Goal: Task Accomplishment & Management: Use online tool/utility

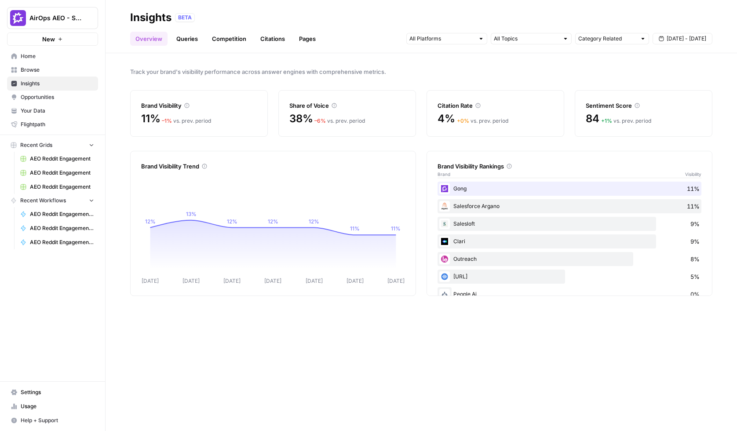
click at [270, 14] on div "BETA" at bounding box center [443, 17] width 537 height 9
click at [509, 63] on div "Track your brand's visibility performance across answer engines with comprehens…" at bounding box center [421, 242] width 631 height 378
click at [447, 40] on input "text" at bounding box center [441, 38] width 65 height 9
click at [534, 36] on input "text" at bounding box center [526, 38] width 65 height 9
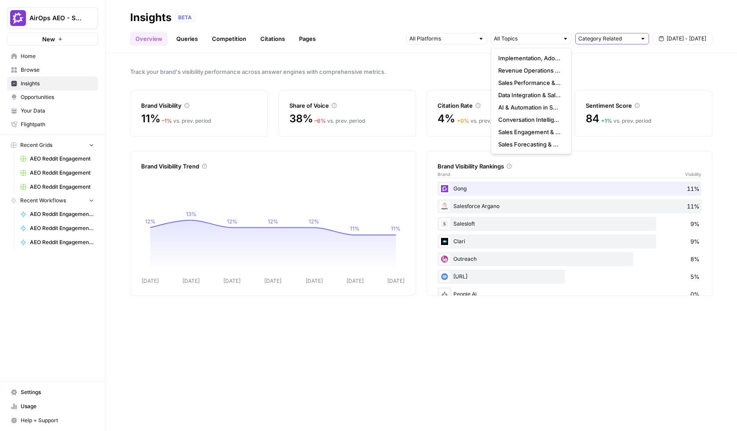
click at [602, 38] on input "text" at bounding box center [607, 38] width 58 height 9
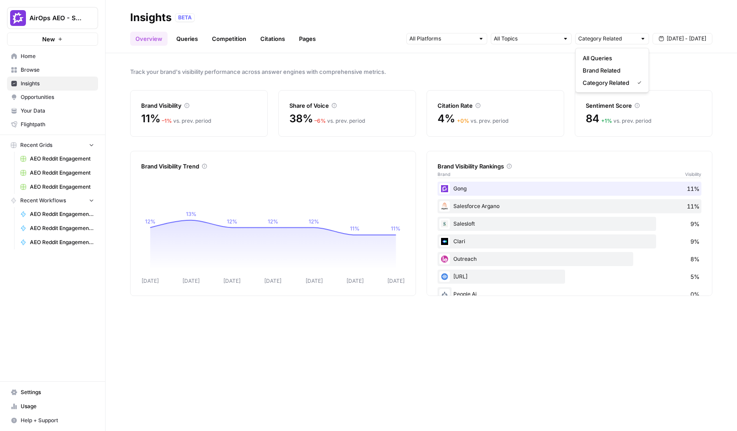
type input "Category Related"
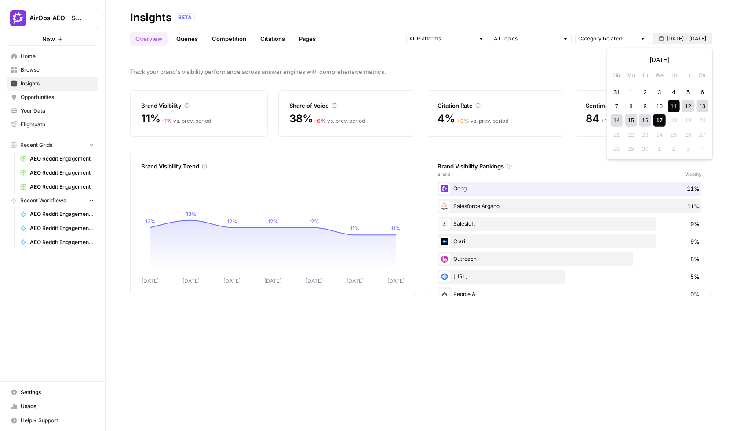
click at [669, 40] on span "[DATE] - [DATE]" at bounding box center [687, 39] width 40 height 8
click at [246, 54] on div "Track your brand's visibility performance across answer engines with comprehens…" at bounding box center [421, 242] width 631 height 378
click at [190, 35] on link "Queries" at bounding box center [187, 39] width 32 height 14
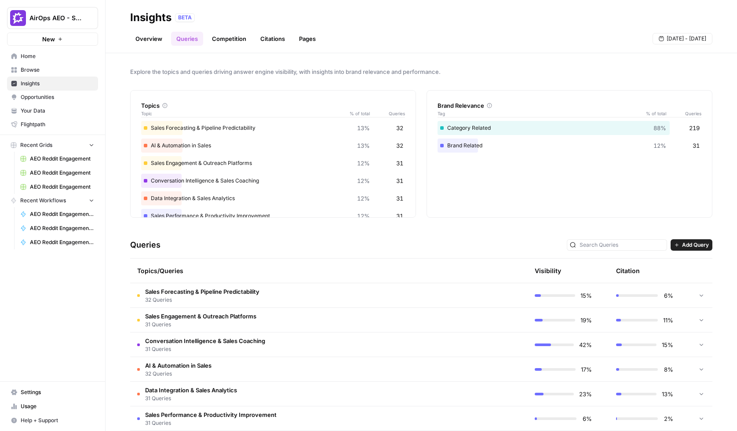
click at [55, 109] on span "Your Data" at bounding box center [57, 111] width 73 height 8
click at [692, 221] on div "Explore the topics and queries driving answer engine visibility, with insights …" at bounding box center [421, 242] width 631 height 378
click at [700, 290] on div at bounding box center [701, 295] width 8 height 24
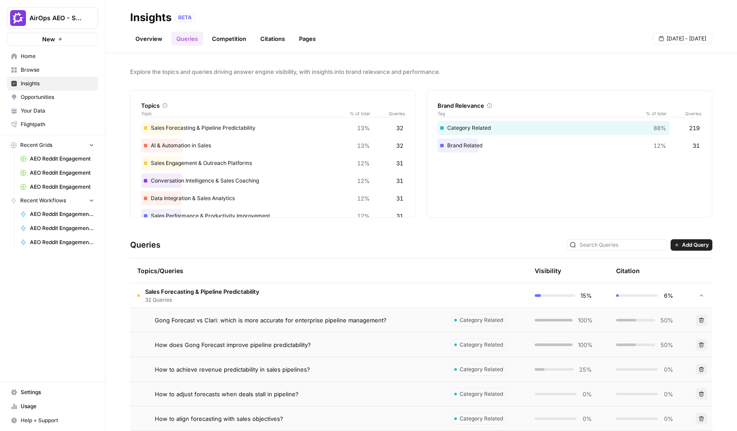
click at [275, 41] on link "Citations" at bounding box center [272, 39] width 35 height 14
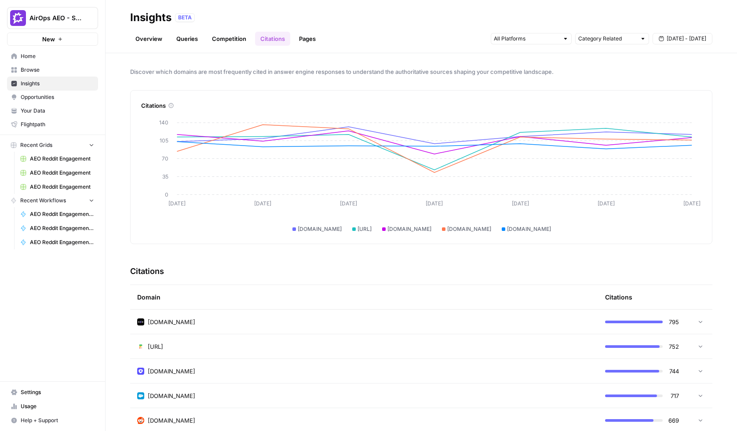
scroll to position [19, 0]
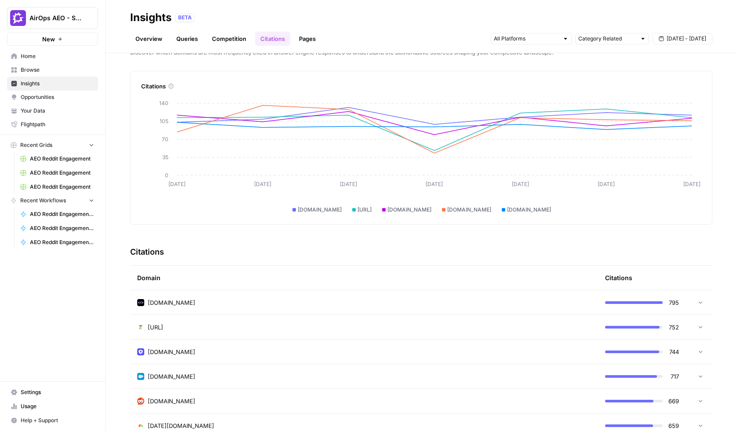
click at [511, 303] on div "[DOMAIN_NAME]" at bounding box center [364, 302] width 454 height 9
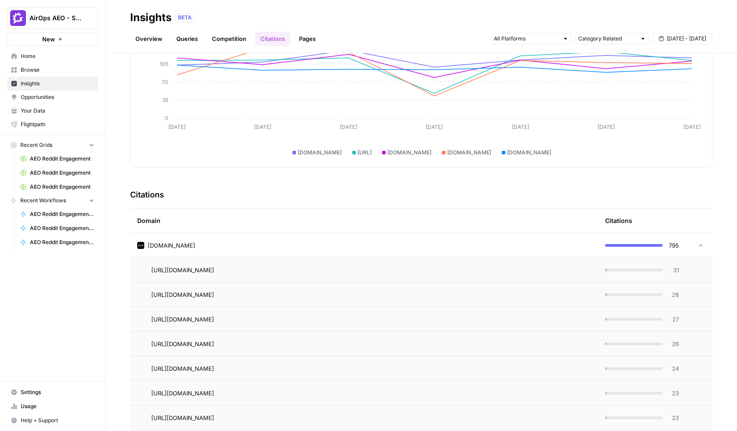
scroll to position [80, 0]
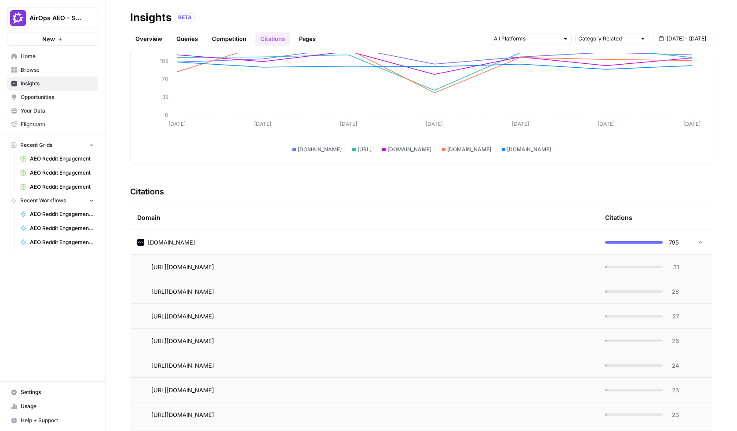
click at [676, 264] on span "31" at bounding box center [673, 267] width 11 height 9
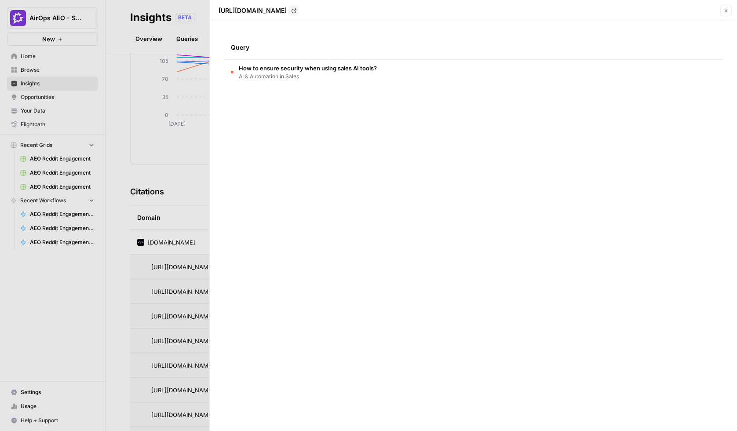
click at [187, 147] on div at bounding box center [368, 215] width 737 height 431
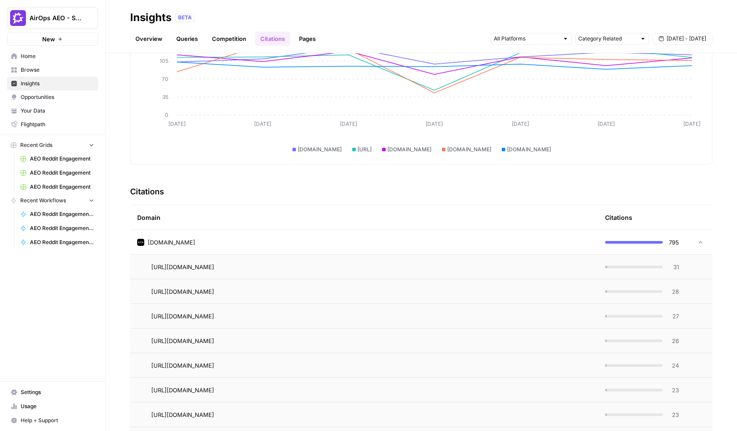
click at [382, 239] on div "[DOMAIN_NAME]" at bounding box center [364, 242] width 454 height 9
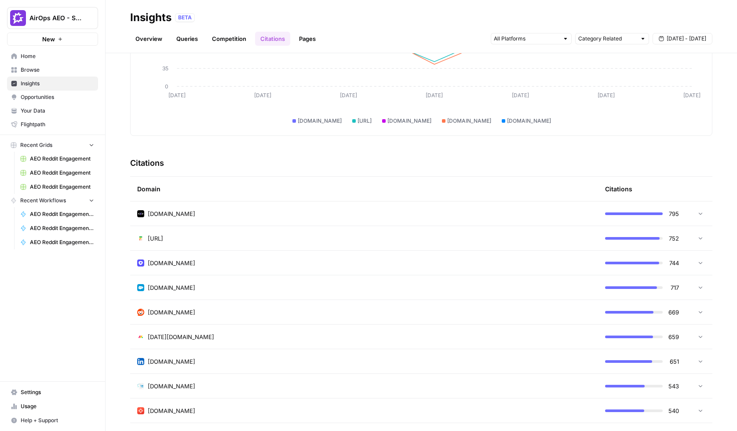
scroll to position [0, 0]
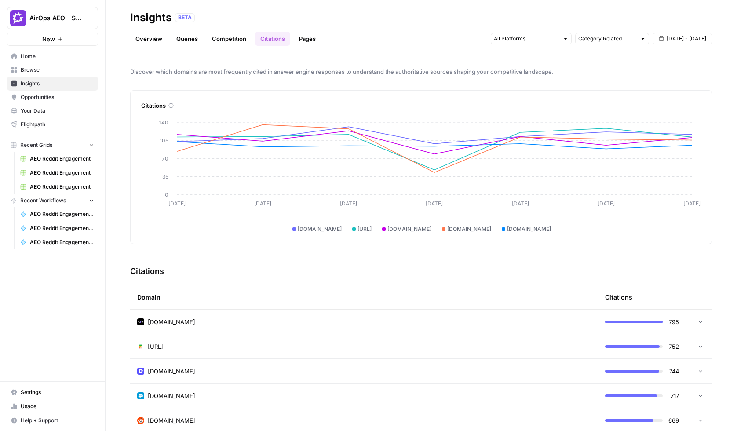
click at [47, 99] on span "Opportunities" at bounding box center [57, 97] width 73 height 8
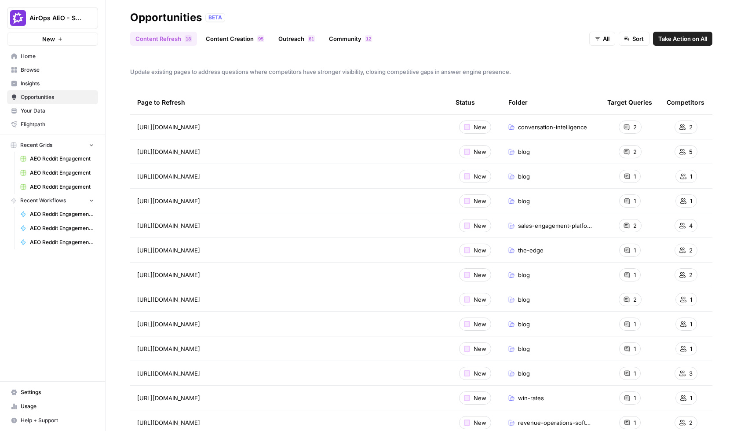
click at [229, 39] on link "Content Creation 5 9" at bounding box center [235, 39] width 69 height 14
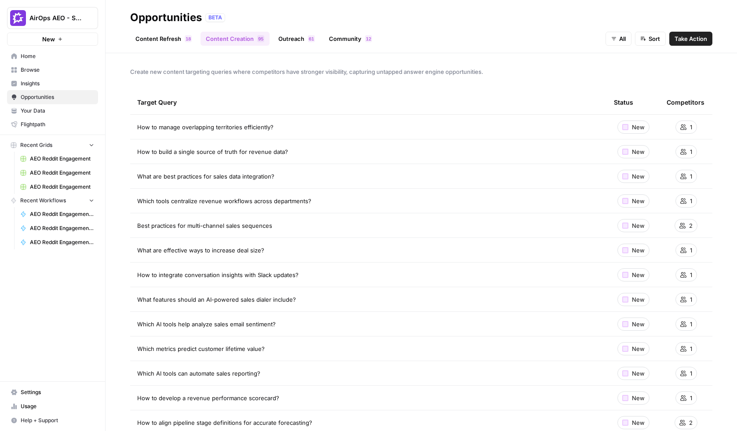
click at [298, 39] on link "Outreach 1 6" at bounding box center [296, 39] width 47 height 14
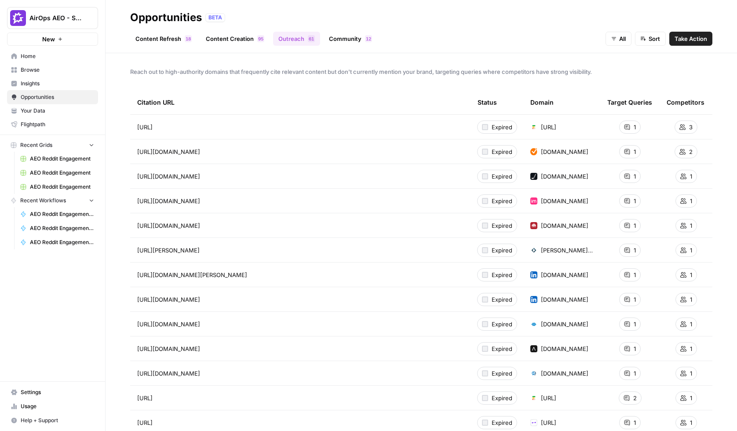
click at [630, 128] on div "1" at bounding box center [630, 126] width 22 height 13
click at [341, 41] on link "Community 2 1" at bounding box center [351, 39] width 54 height 14
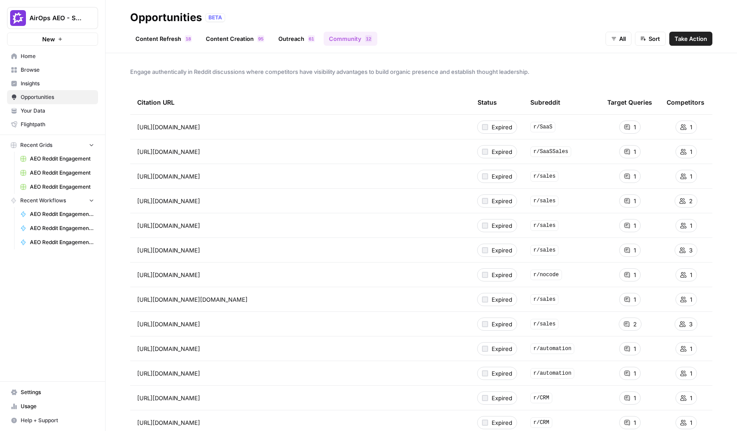
click at [168, 40] on link "Content Refresh 8 1" at bounding box center [163, 39] width 67 height 14
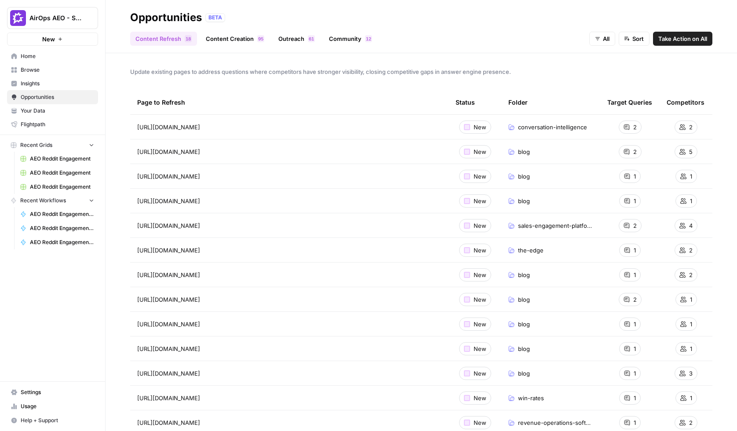
click at [236, 35] on link "Content Creation 5 9" at bounding box center [235, 39] width 69 height 14
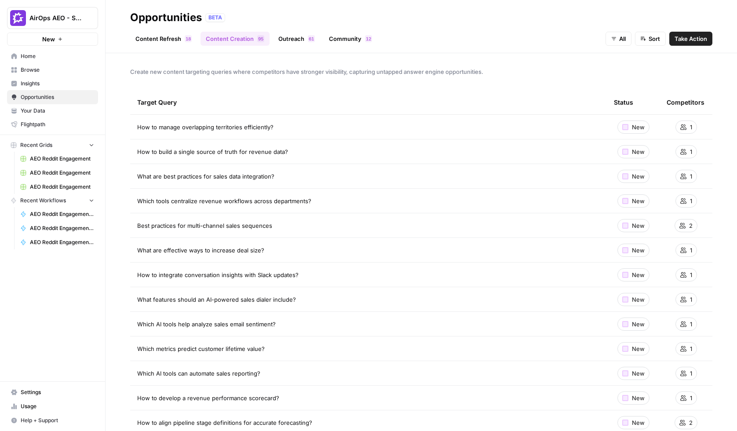
click at [292, 42] on link "Outreach 1 6" at bounding box center [296, 39] width 47 height 14
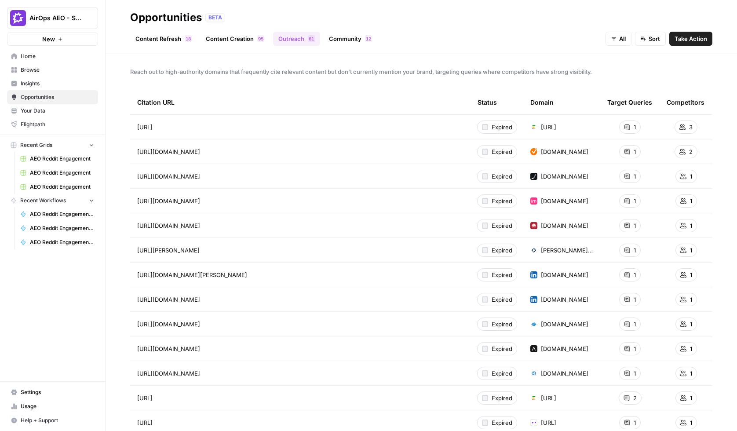
click at [336, 40] on link "Community 2 1" at bounding box center [351, 39] width 54 height 14
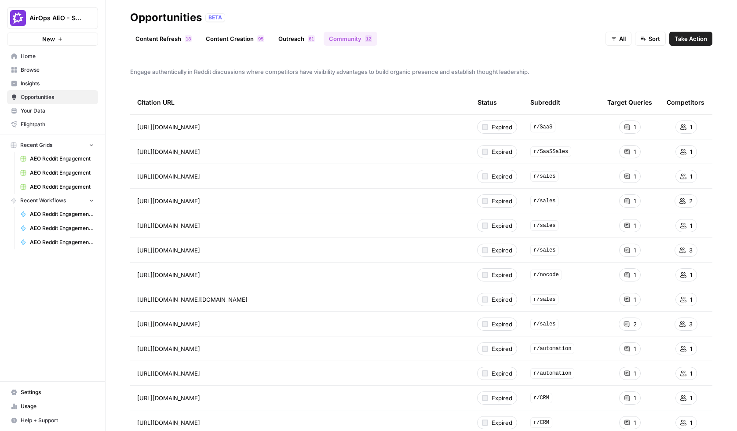
click at [699, 40] on span "Take Action" at bounding box center [691, 38] width 33 height 9
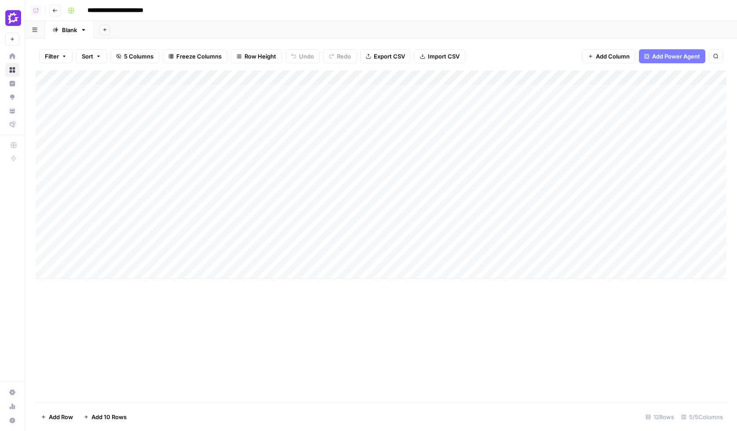
click at [304, 29] on div "Add Sheet" at bounding box center [415, 30] width 643 height 18
click at [310, 91] on div "Add Column" at bounding box center [381, 174] width 691 height 208
click at [327, 78] on div "Add Column" at bounding box center [381, 174] width 691 height 208
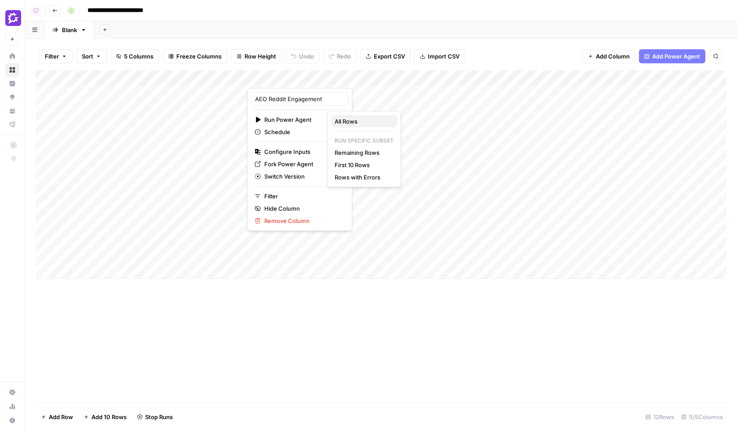
click at [345, 122] on span "All Rows" at bounding box center [362, 121] width 55 height 9
